Goal: Information Seeking & Learning: Learn about a topic

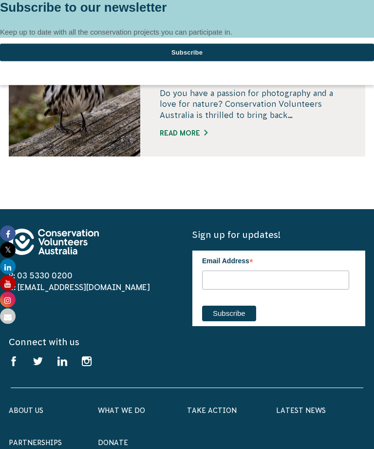
scroll to position [1406, 0]
click at [28, 409] on link "About Us" at bounding box center [26, 411] width 35 height 8
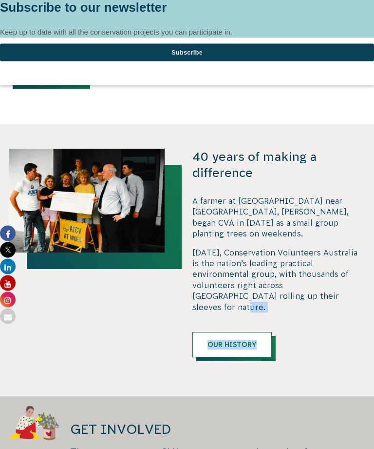
scroll to position [629, 0]
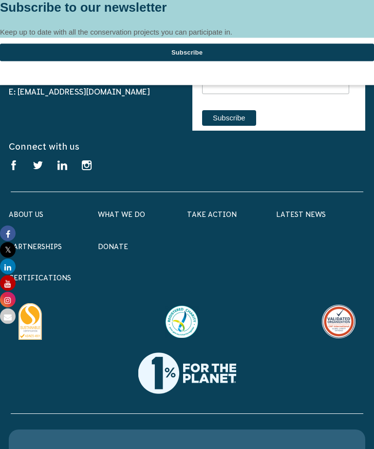
scroll to position [1495, 0]
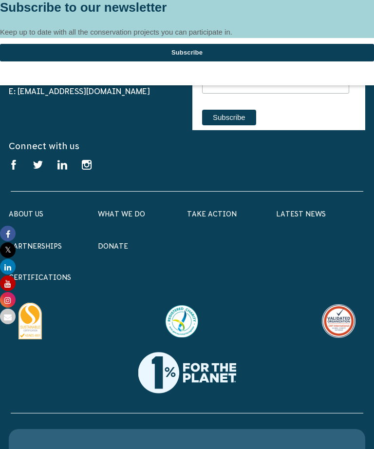
click at [19, 207] on div "About Us Our Priorities Reconciliation Impact Our Board Our People Careers CVA …" at bounding box center [53, 223] width 89 height 32
click at [31, 207] on div "About Us Our Priorities Reconciliation Impact Our Board Our People Careers CVA …" at bounding box center [53, 223] width 89 height 32
click at [302, 207] on div "Latest News" at bounding box center [320, 223] width 89 height 32
click at [310, 210] on link "Latest News" at bounding box center [301, 214] width 50 height 8
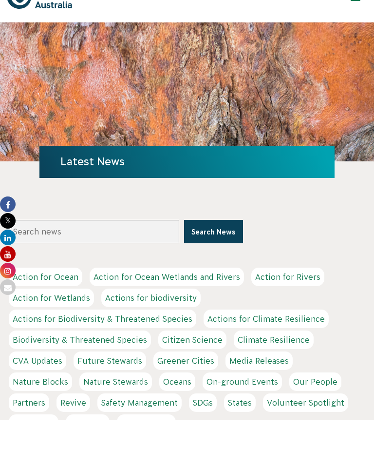
scroll to position [30, 0]
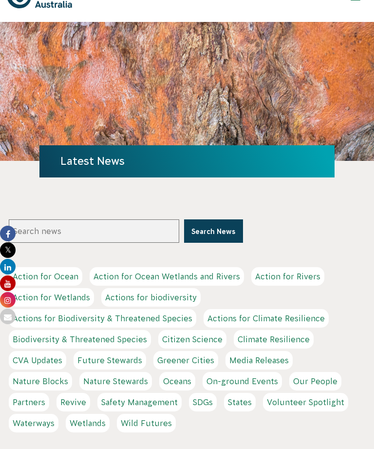
click at [117, 338] on link "Biodiversity & Threatened Species" at bounding box center [80, 339] width 142 height 19
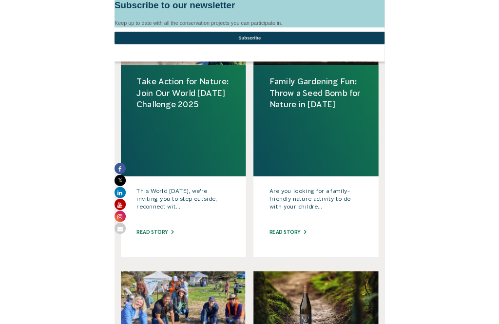
scroll to position [485, 0]
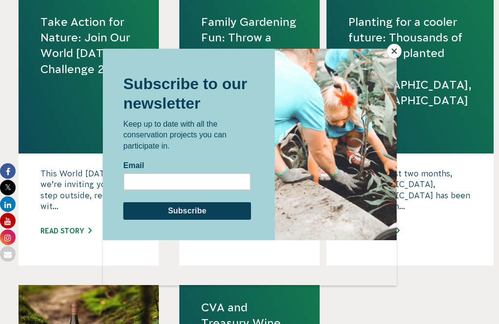
click at [374, 49] on div at bounding box center [249, 162] width 499 height 324
click at [374, 51] on button "Close" at bounding box center [394, 51] width 15 height 15
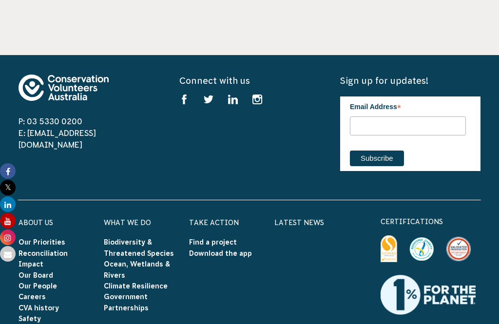
scroll to position [1139, 0]
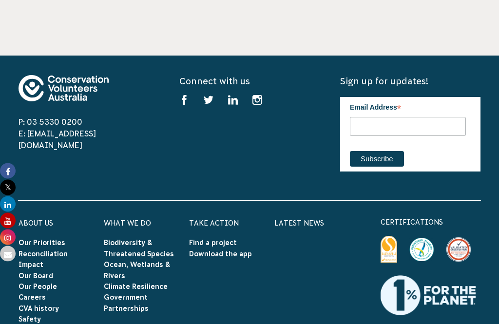
click at [43, 276] on link "Our Board" at bounding box center [36, 277] width 35 height 8
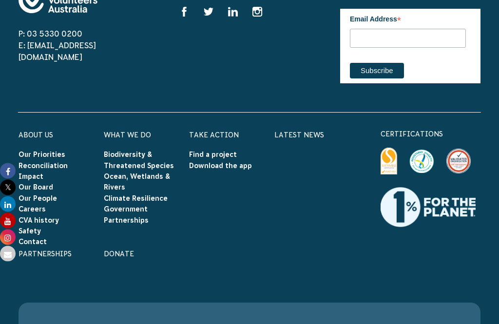
scroll to position [1390, 0]
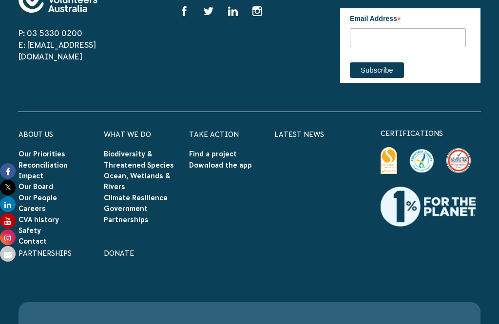
click at [228, 150] on link "Find a project" at bounding box center [213, 154] width 48 height 8
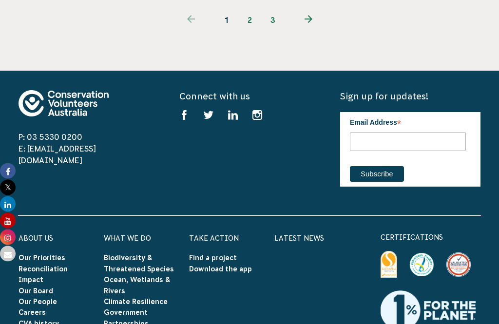
scroll to position [1410, 0]
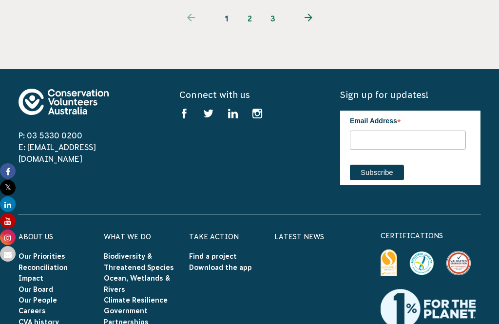
click at [47, 296] on link "Our People" at bounding box center [38, 300] width 39 height 8
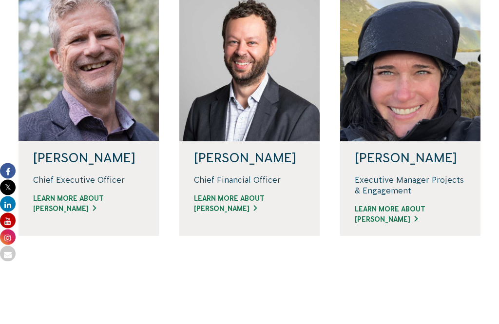
scroll to position [343, 0]
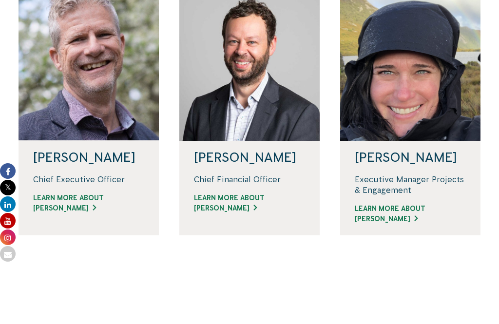
click at [105, 210] on link "Learn more about Phil" at bounding box center [88, 203] width 111 height 20
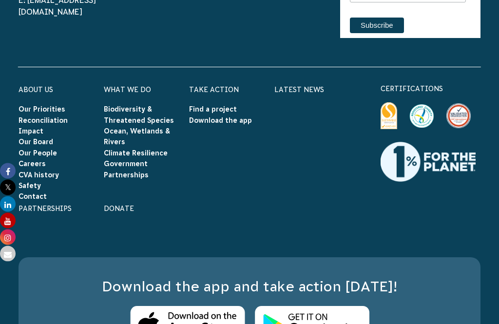
scroll to position [1127, 0]
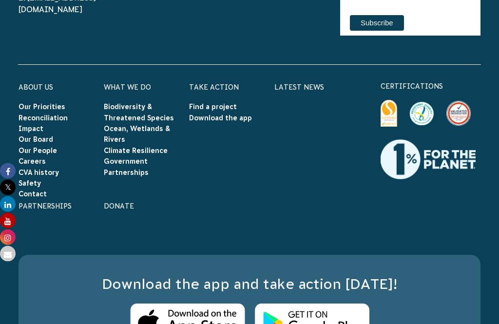
click at [140, 158] on link "Government Partnerships" at bounding box center [126, 167] width 45 height 19
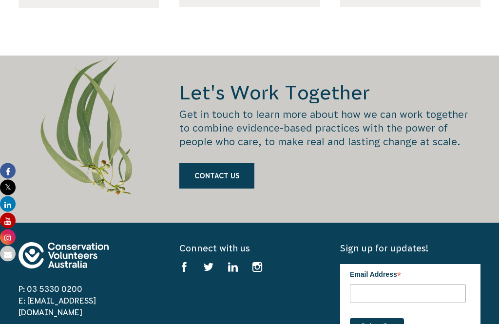
scroll to position [4989, 0]
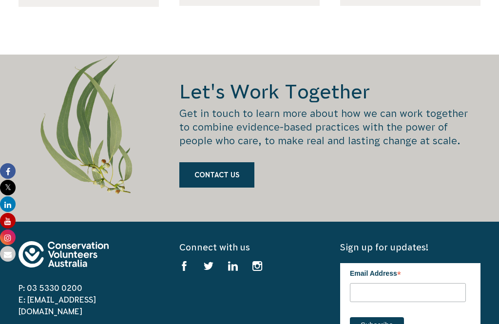
click at [236, 162] on link "Contact Us" at bounding box center [216, 174] width 75 height 25
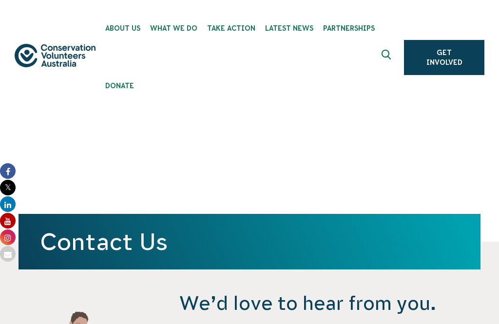
click at [350, 30] on span "Partnerships" at bounding box center [349, 28] width 52 height 8
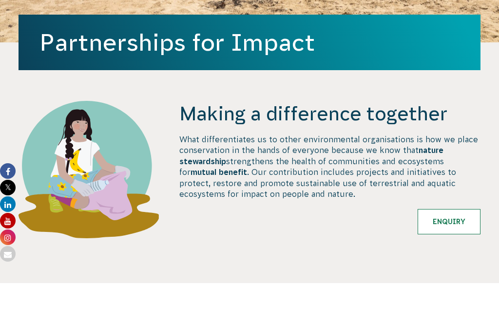
scroll to position [316, 0]
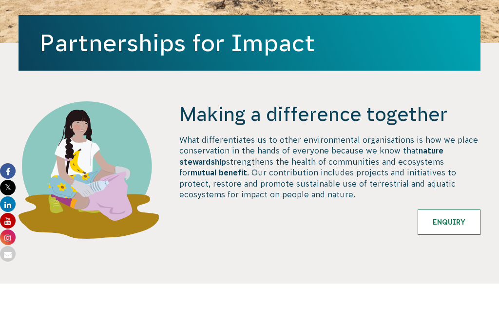
click at [458, 219] on link "Enquiry" at bounding box center [449, 222] width 63 height 25
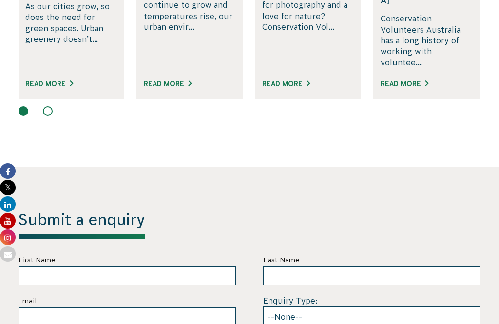
scroll to position [2702, 0]
